Goal: Find contact information: Find contact information

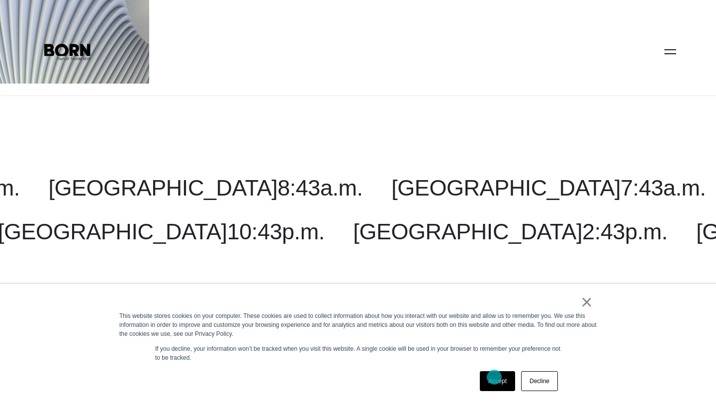
click at [494, 377] on link "Accept" at bounding box center [497, 381] width 35 height 20
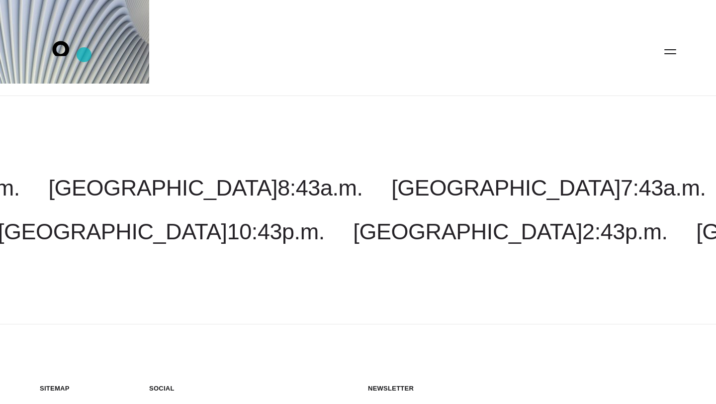
click at [84, 55] on icon ".st0{display:none;} .st1{display:inline;} .st2{font-family:'HelveticaNeue-Mediu…" at bounding box center [68, 51] width 64 height 26
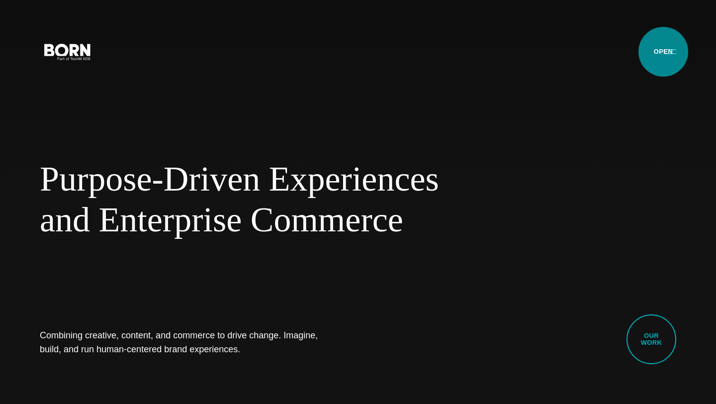
click at [663, 52] on button "Primary Menu" at bounding box center [670, 51] width 24 height 21
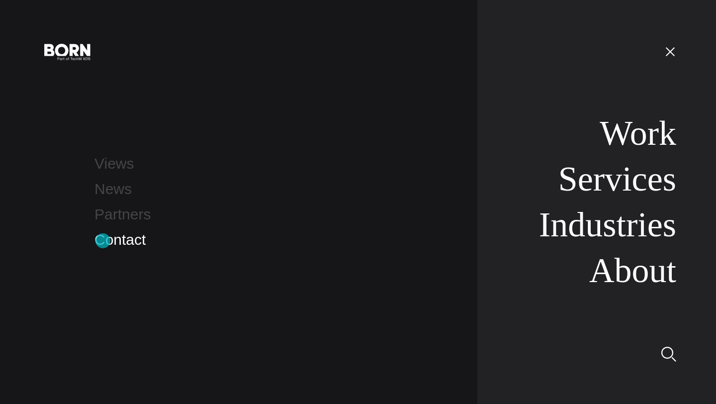
click at [103, 241] on link "Contact" at bounding box center [119, 239] width 51 height 16
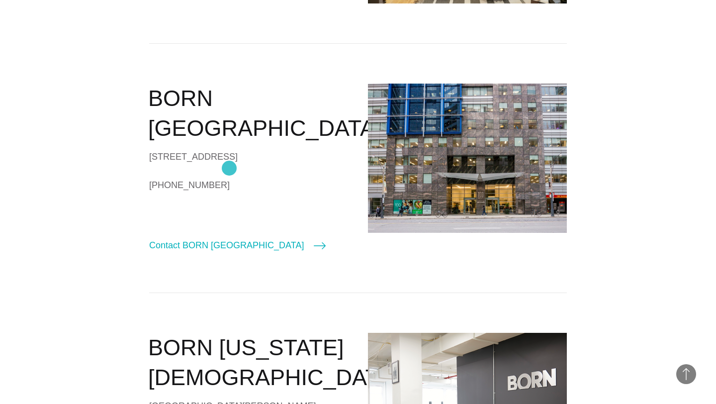
scroll to position [489, 0]
